Goal: Information Seeking & Learning: Learn about a topic

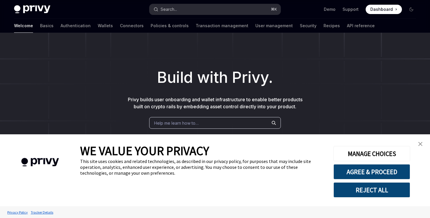
click at [169, 9] on div "Search..." at bounding box center [169, 9] width 16 height 7
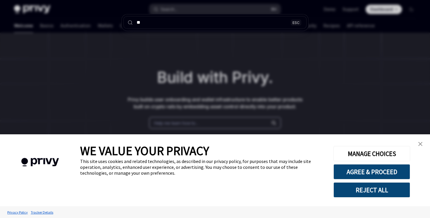
type input "***"
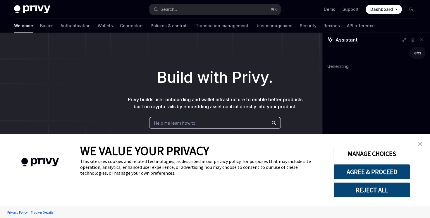
click at [419, 146] on img "close banner" at bounding box center [420, 144] width 4 height 4
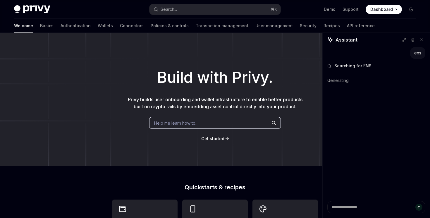
type textarea "*"
click at [357, 210] on textarea at bounding box center [376, 207] width 98 height 12
paste textarea "**********"
type textarea "**********"
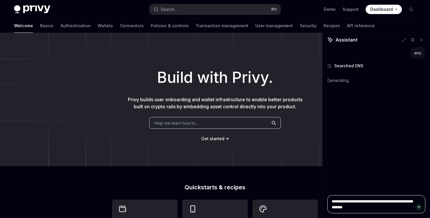
type textarea "*"
type textarea "**********"
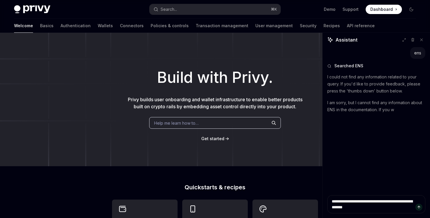
click at [420, 209] on icon "Send message" at bounding box center [419, 207] width 4 height 4
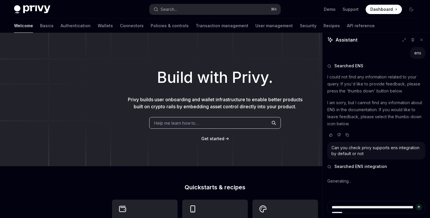
type textarea "*"
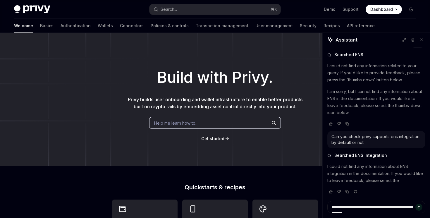
scroll to position [18, 0]
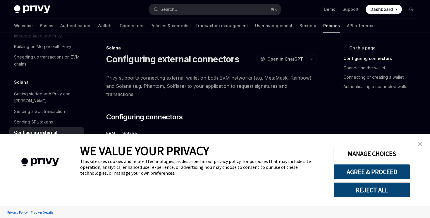
click at [420, 145] on img "close banner" at bounding box center [420, 144] width 4 height 4
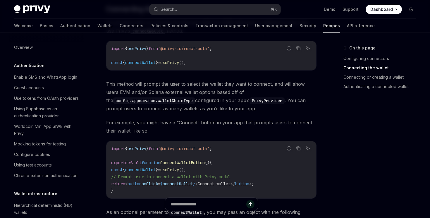
scroll to position [710, 0]
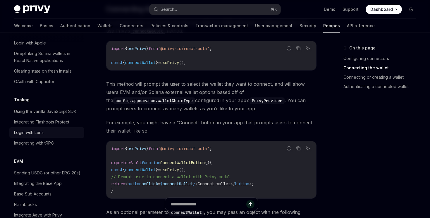
click at [72, 129] on div "Login with Lens" at bounding box center [47, 132] width 67 height 7
type textarea "*"
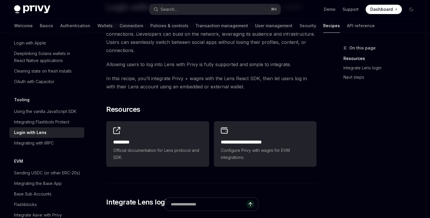
scroll to position [50, 0]
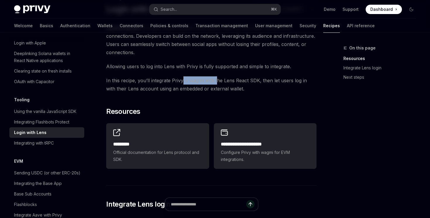
drag, startPoint x: 182, startPoint y: 79, endPoint x: 216, endPoint y: 79, distance: 33.9
click at [216, 79] on span "In this recipe, you’ll integrate Privy + wagmi with the Lens React SDK, then le…" at bounding box center [211, 84] width 210 height 16
drag, startPoint x: 200, startPoint y: 81, endPoint x: 224, endPoint y: 81, distance: 23.4
click at [224, 81] on span "In this recipe, you’ll integrate Privy + wagmi with the Lens React SDK, then le…" at bounding box center [211, 84] width 210 height 16
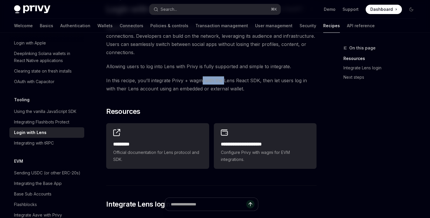
click at [224, 81] on span "In this recipe, you’ll integrate Privy + wagmi with the Lens React SDK, then le…" at bounding box center [211, 84] width 210 height 16
drag, startPoint x: 160, startPoint y: 90, endPoint x: 197, endPoint y: 90, distance: 37.2
click at [197, 90] on span "In this recipe, you’ll integrate Privy + wagmi with the Lens React SDK, then le…" at bounding box center [211, 84] width 210 height 16
